Goal: Information Seeking & Learning: Check status

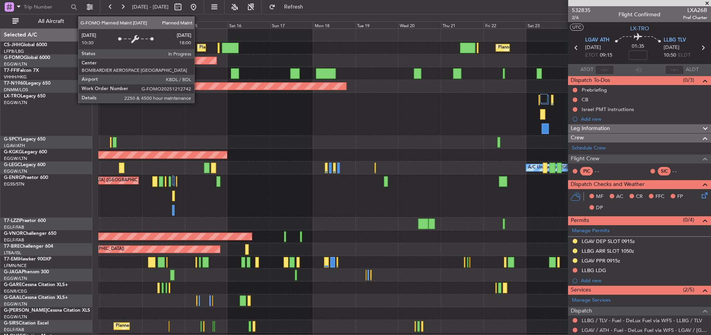
scroll to position [116, 0]
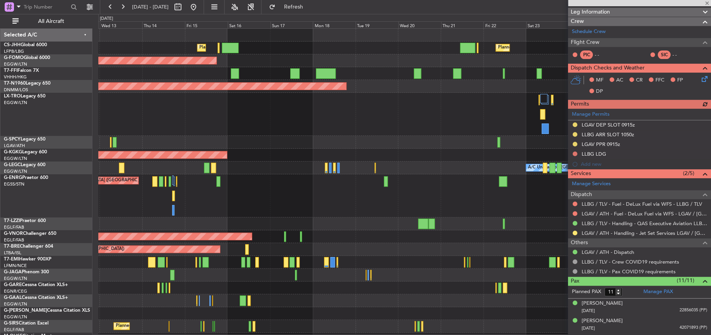
click at [450, 140] on div at bounding box center [404, 142] width 612 height 13
click at [336, 158] on div "AOG Maint [GEOGRAPHIC_DATA] (Ataturk)" at bounding box center [404, 155] width 612 height 13
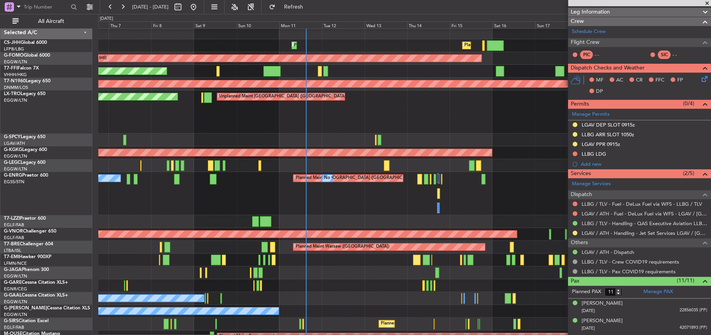
scroll to position [61, 0]
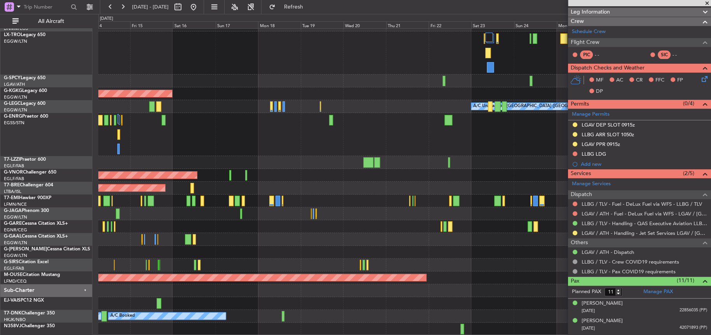
click at [233, 30] on div "Planned Maint [GEOGRAPHIC_DATA] ([GEOGRAPHIC_DATA]) Unplanned Maint [GEOGRAPHIC…" at bounding box center [404, 151] width 612 height 368
click at [336, 200] on div "Planned Maint [GEOGRAPHIC_DATA] ([GEOGRAPHIC_DATA]) Unplanned Maint [GEOGRAPHIC…" at bounding box center [404, 151] width 612 height 368
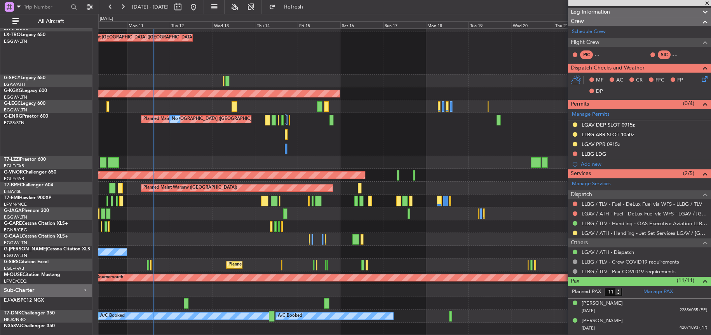
click at [420, 148] on div "Planned Maint [GEOGRAPHIC_DATA] ([GEOGRAPHIC_DATA]) No Crew No Crew" at bounding box center [404, 134] width 612 height 43
click at [401, 121] on div "Planned Maint [GEOGRAPHIC_DATA] ([GEOGRAPHIC_DATA]) No Crew No Crew" at bounding box center [404, 134] width 612 height 43
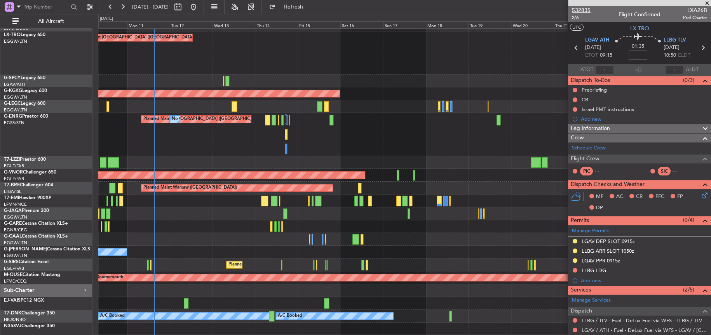
click at [579, 9] on span "532835" at bounding box center [581, 10] width 19 height 8
click at [124, 7] on button at bounding box center [122, 7] width 12 height 12
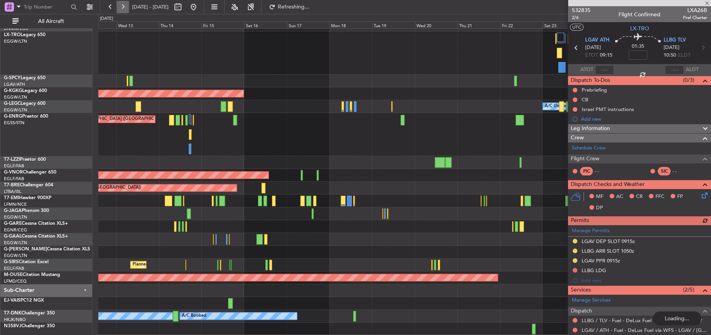
click at [124, 7] on button at bounding box center [122, 7] width 12 height 12
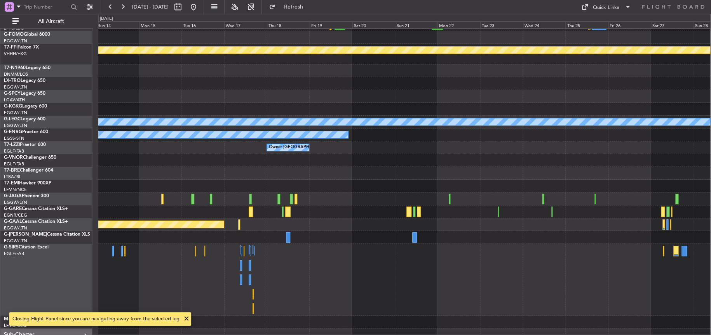
scroll to position [16, 0]
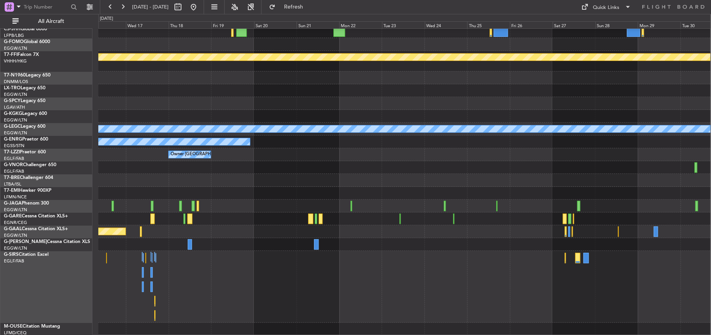
click at [298, 162] on div at bounding box center [404, 167] width 612 height 13
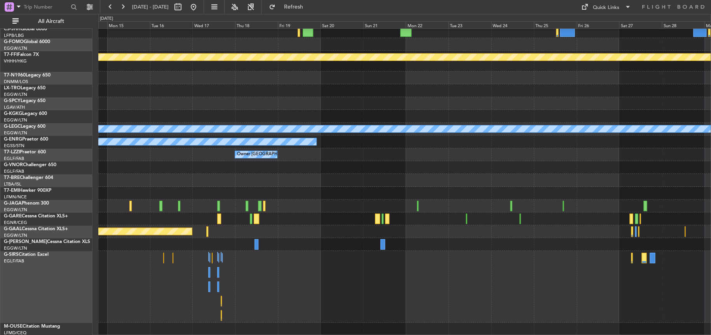
click at [279, 182] on div at bounding box center [404, 180] width 612 height 13
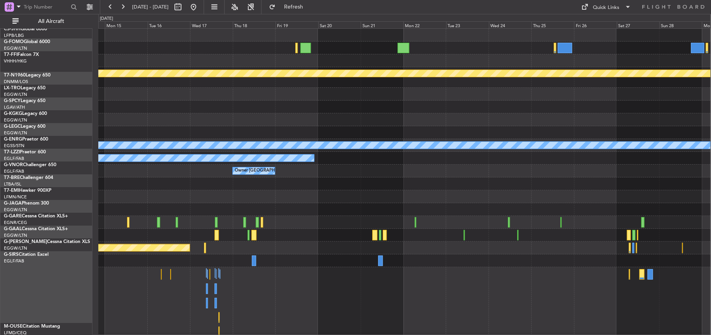
scroll to position [0, 0]
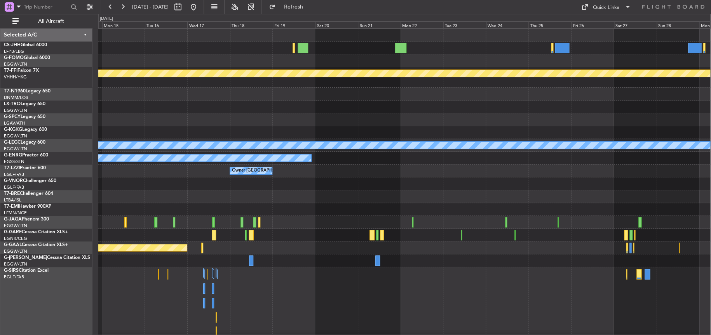
click at [264, 290] on div "Planned Maint Geneva (Cointrin) A/C Unavailable [GEOGRAPHIC_DATA] ([GEOGRAPHIC_…" at bounding box center [404, 190] width 612 height 323
click at [241, 9] on button at bounding box center [234, 7] width 12 height 12
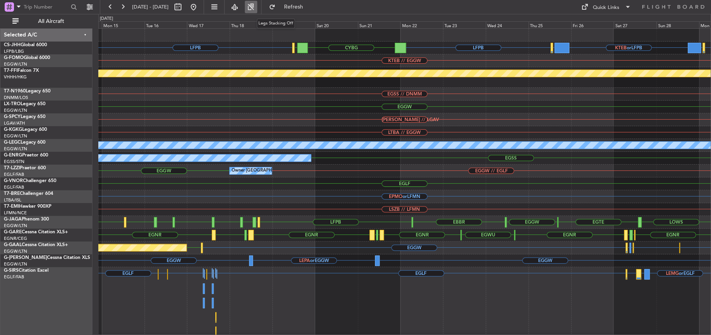
click at [257, 12] on button at bounding box center [251, 7] width 12 height 12
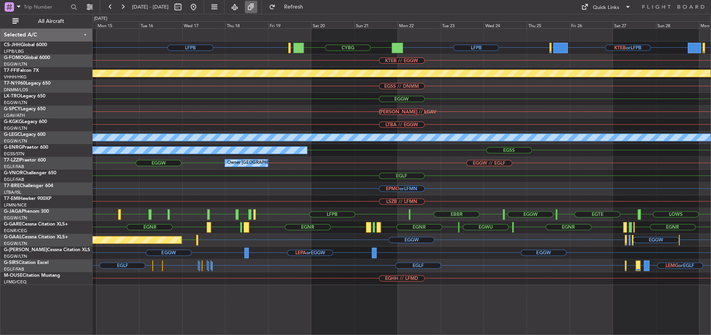
click at [257, 4] on button at bounding box center [251, 7] width 12 height 12
click at [241, 2] on button at bounding box center [234, 7] width 12 height 12
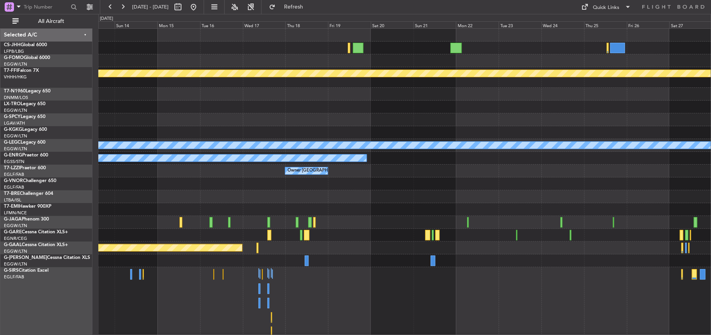
click at [375, 110] on div at bounding box center [404, 107] width 612 height 13
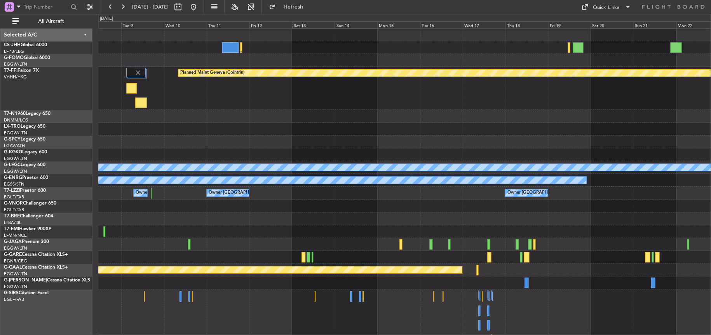
click at [333, 93] on div "Planned Maint Geneva (Cointrin)" at bounding box center [404, 88] width 612 height 43
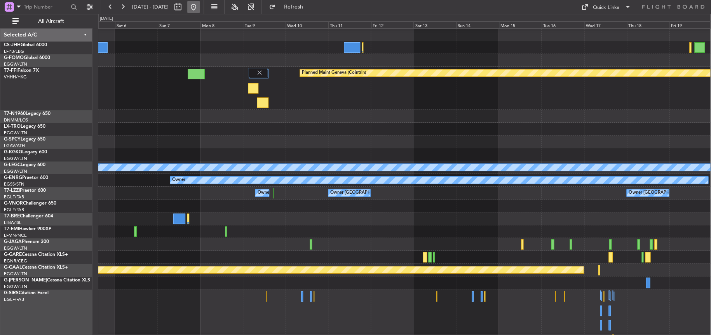
click at [200, 9] on button at bounding box center [193, 7] width 12 height 12
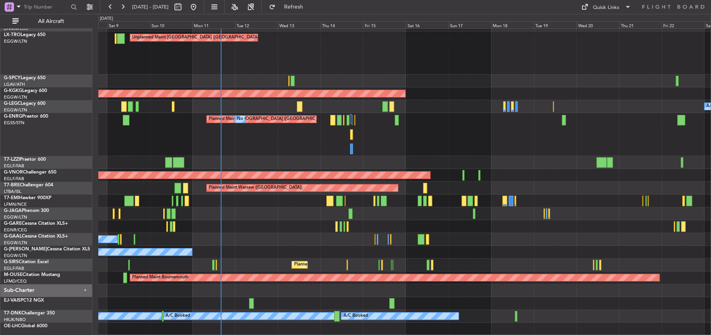
click at [287, 128] on div "Planned Maint [GEOGRAPHIC_DATA] ([GEOGRAPHIC_DATA]) Unplanned Maint [GEOGRAPHIC…" at bounding box center [404, 151] width 612 height 368
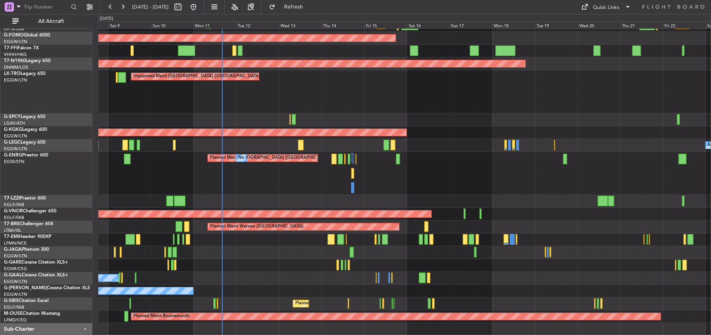
click at [406, 188] on div "Planned Maint [GEOGRAPHIC_DATA] ([GEOGRAPHIC_DATA]) No Crew No Crew" at bounding box center [404, 173] width 612 height 43
click at [412, 206] on div at bounding box center [404, 201] width 612 height 13
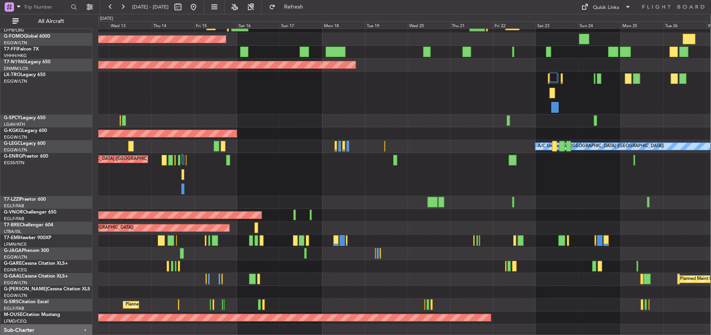
click at [303, 140] on div "A/C Unavailable [GEOGRAPHIC_DATA] ([GEOGRAPHIC_DATA])" at bounding box center [404, 146] width 612 height 13
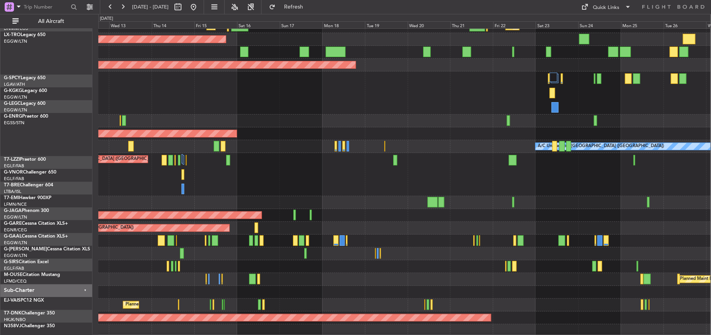
click at [569, 62] on div "Planned Maint [GEOGRAPHIC_DATA] ([GEOGRAPHIC_DATA]) Planned Maint [GEOGRAPHIC_D…" at bounding box center [404, 191] width 612 height 368
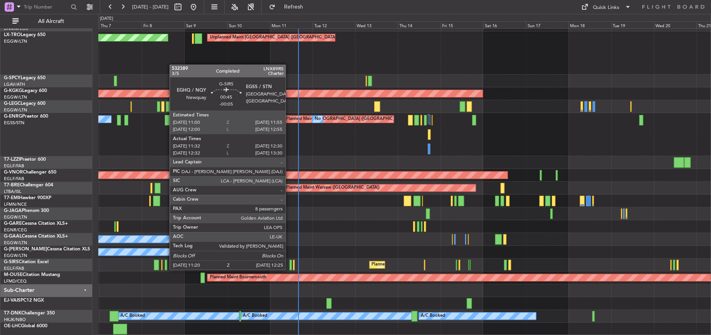
click at [290, 268] on div at bounding box center [290, 265] width 2 height 10
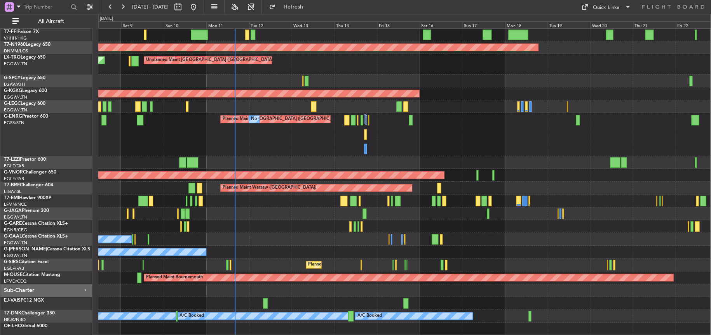
scroll to position [39, 0]
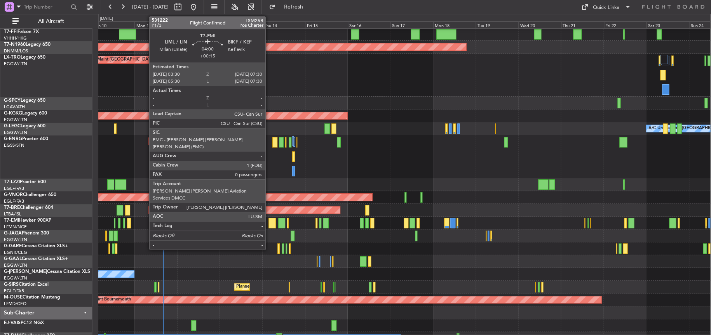
click at [269, 224] on div at bounding box center [271, 223] width 7 height 10
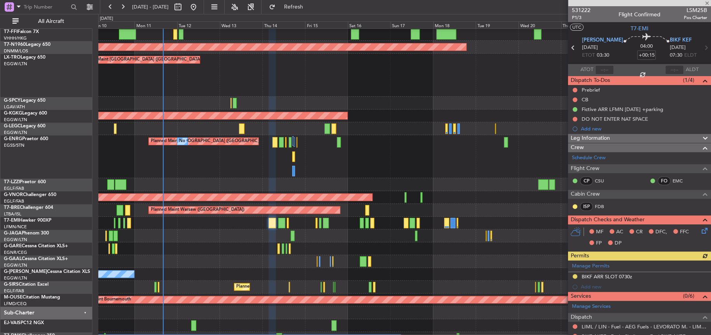
scroll to position [104, 0]
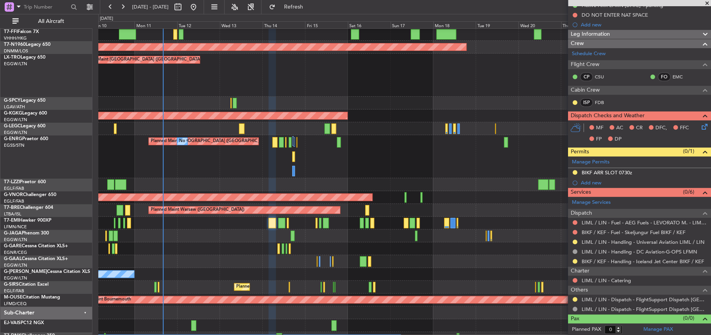
click at [485, 170] on div "Planned Maint [GEOGRAPHIC_DATA] ([GEOGRAPHIC_DATA]) No Crew No Crew" at bounding box center [404, 156] width 612 height 43
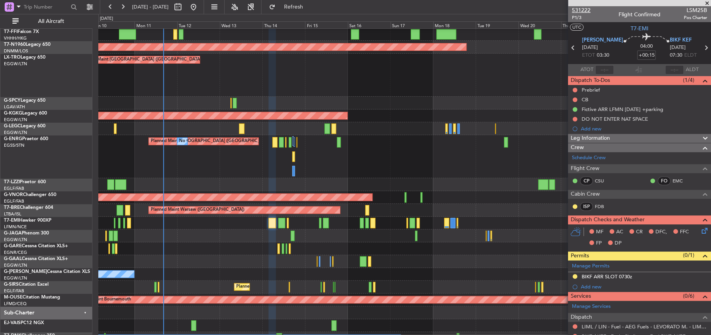
click at [579, 9] on span "531222" at bounding box center [581, 10] width 19 height 8
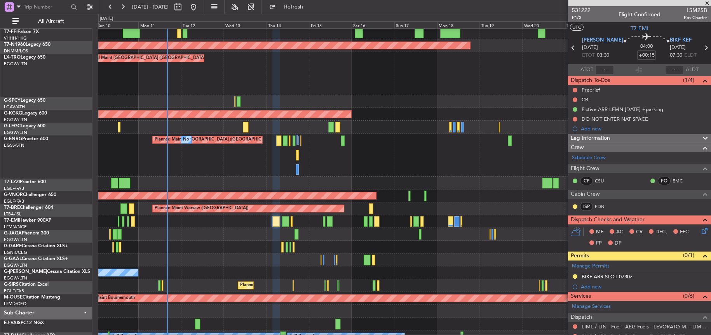
click at [383, 130] on div "A/C Unavailable [GEOGRAPHIC_DATA] ([GEOGRAPHIC_DATA]) Planned Maint [GEOGRAPHIC…" at bounding box center [404, 127] width 612 height 13
click at [293, 73] on div "Unplanned Maint [GEOGRAPHIC_DATA] ([GEOGRAPHIC_DATA]) Planned Maint" at bounding box center [404, 73] width 612 height 43
click at [202, 233] on div at bounding box center [404, 234] width 612 height 13
click at [232, 169] on div "Planned Maint [GEOGRAPHIC_DATA] ([GEOGRAPHIC_DATA]) No Crew No Crew" at bounding box center [404, 155] width 612 height 43
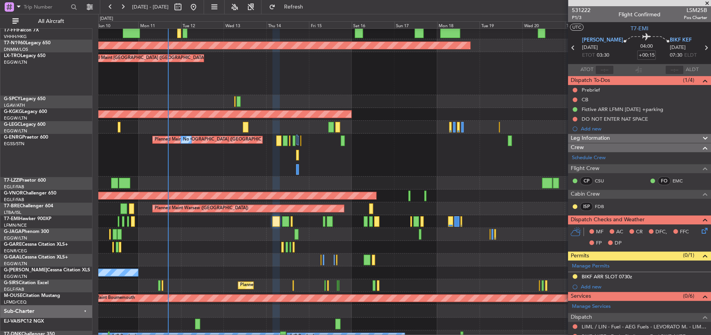
click at [492, 180] on div at bounding box center [404, 183] width 612 height 13
